Goal: Transaction & Acquisition: Purchase product/service

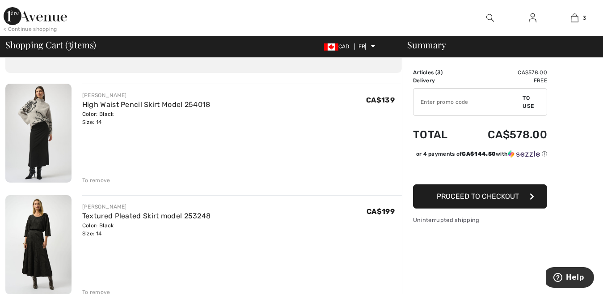
scroll to position [49, 0]
click at [35, 254] on img at bounding box center [38, 243] width 66 height 99
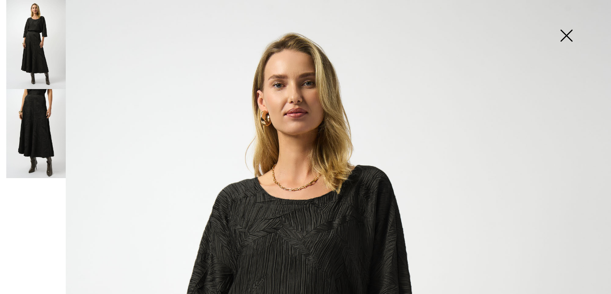
checkbox input "true"
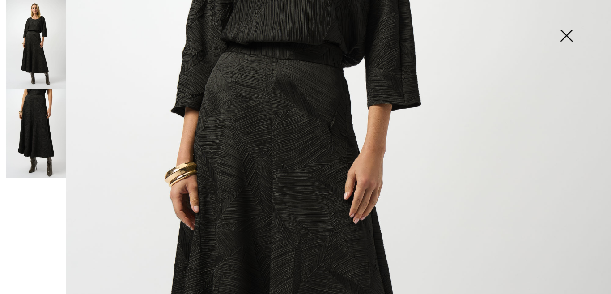
scroll to position [269, 0]
